Goal: Information Seeking & Learning: Learn about a topic

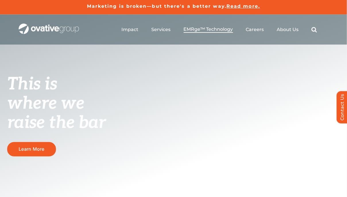
click at [211, 29] on span "EMRge™ Technology" at bounding box center [208, 29] width 49 height 6
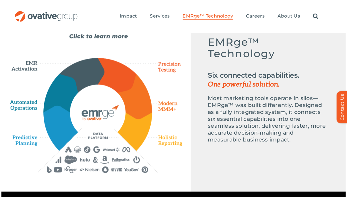
scroll to position [284, 0]
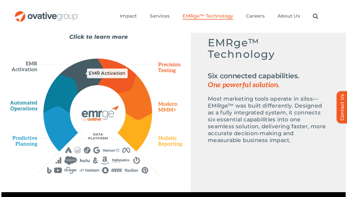
click at [86, 73] on icon "EMR Activation" at bounding box center [81, 76] width 45 height 34
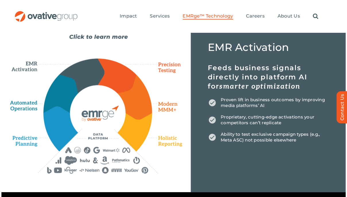
click at [252, 82] on h5 "Feeds business signals directly into platform AI for smarter optimization" at bounding box center [268, 77] width 121 height 28
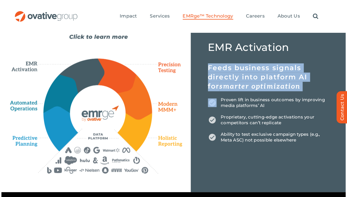
click at [252, 82] on h5 "Feeds business signals directly into platform AI for smarter optimization" at bounding box center [268, 77] width 121 height 28
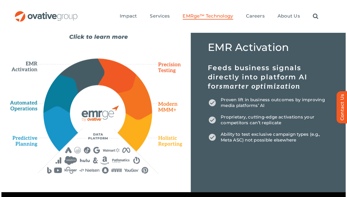
click at [260, 110] on div "EMR Activation Feeds business signals directly into platform AI for smarter opt…" at bounding box center [268, 93] width 121 height 100
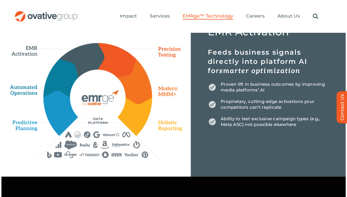
scroll to position [294, 0]
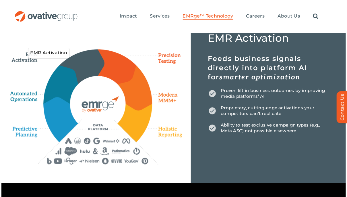
click at [33, 59] on icon "EMR Activation" at bounding box center [26, 53] width 33 height 20
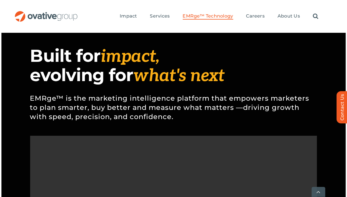
scroll to position [453, 0]
